Goal: Use online tool/utility: Utilize a website feature to perform a specific function

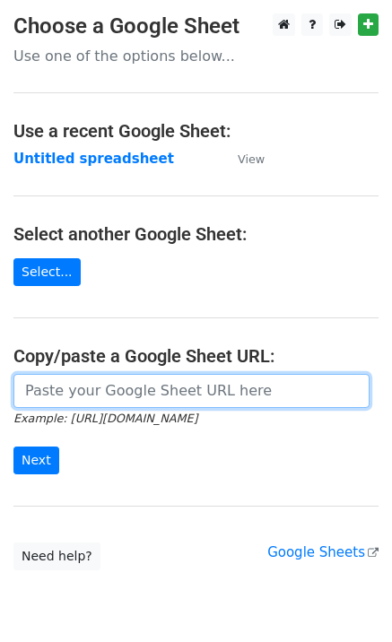
click at [47, 390] on input "url" at bounding box center [191, 391] width 356 height 34
paste input "https://docs.google.com/spreadsheets/d/1yJrqbdGqltIMuwQgJk6s0e5wm2vD3UfLZhKGb4Z…"
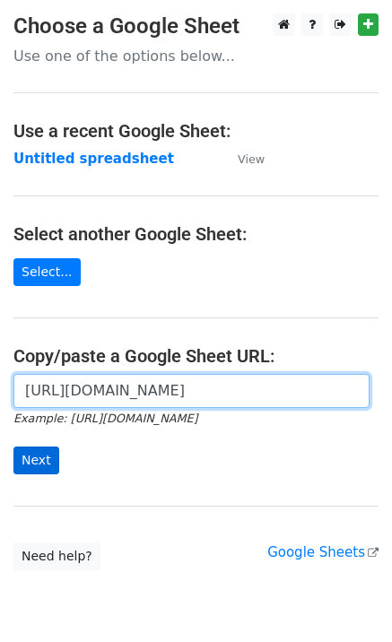
scroll to position [0, 406]
type input "https://docs.google.com/spreadsheets/d/1yJrqbdGqltIMuwQgJk6s0e5wm2vD3UfLZhKGb4Z…"
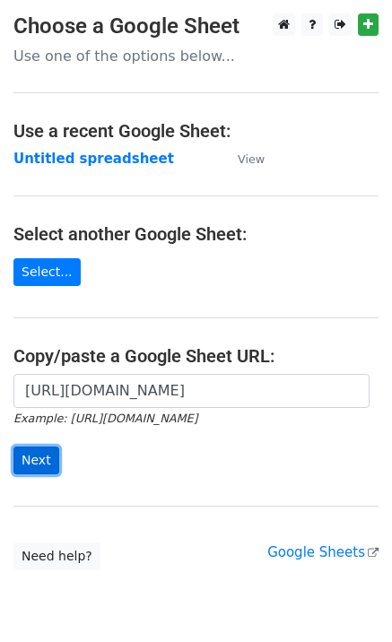
scroll to position [0, 0]
click at [42, 461] on input "Next" at bounding box center [36, 460] width 46 height 28
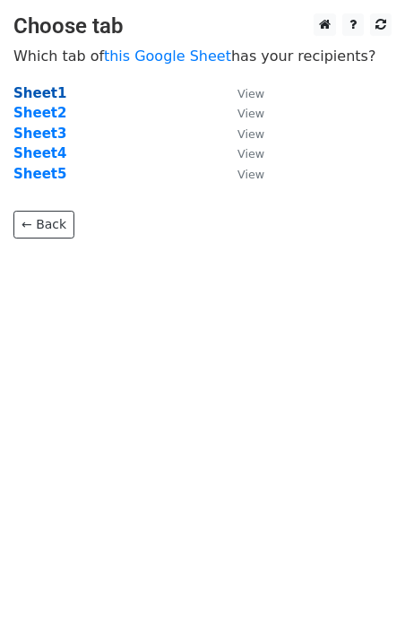
click at [48, 93] on strong "Sheet1" at bounding box center [39, 93] width 53 height 16
